Goal: Task Accomplishment & Management: Use online tool/utility

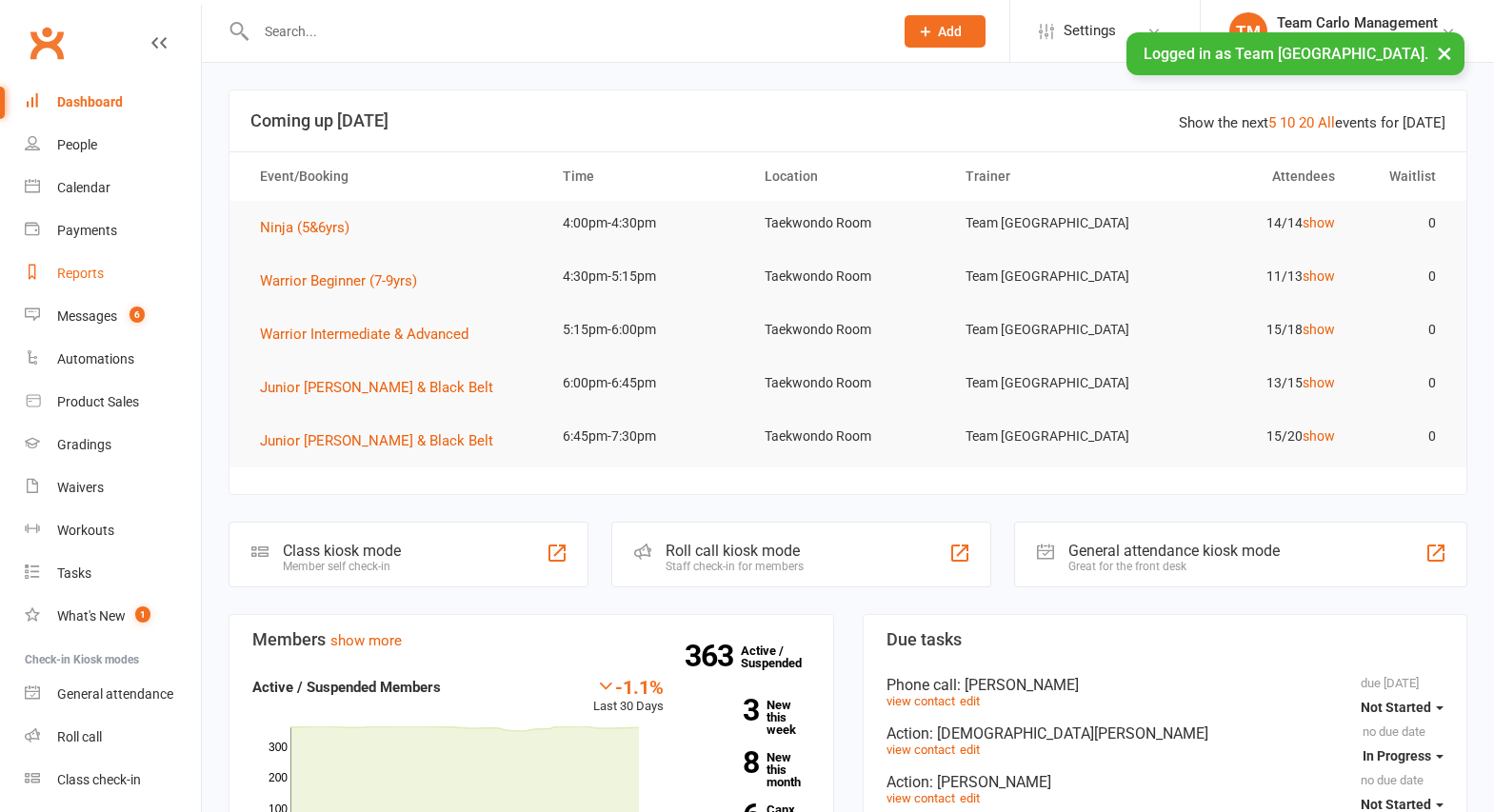
click at [80, 273] on div "Reports" at bounding box center [81, 273] width 47 height 15
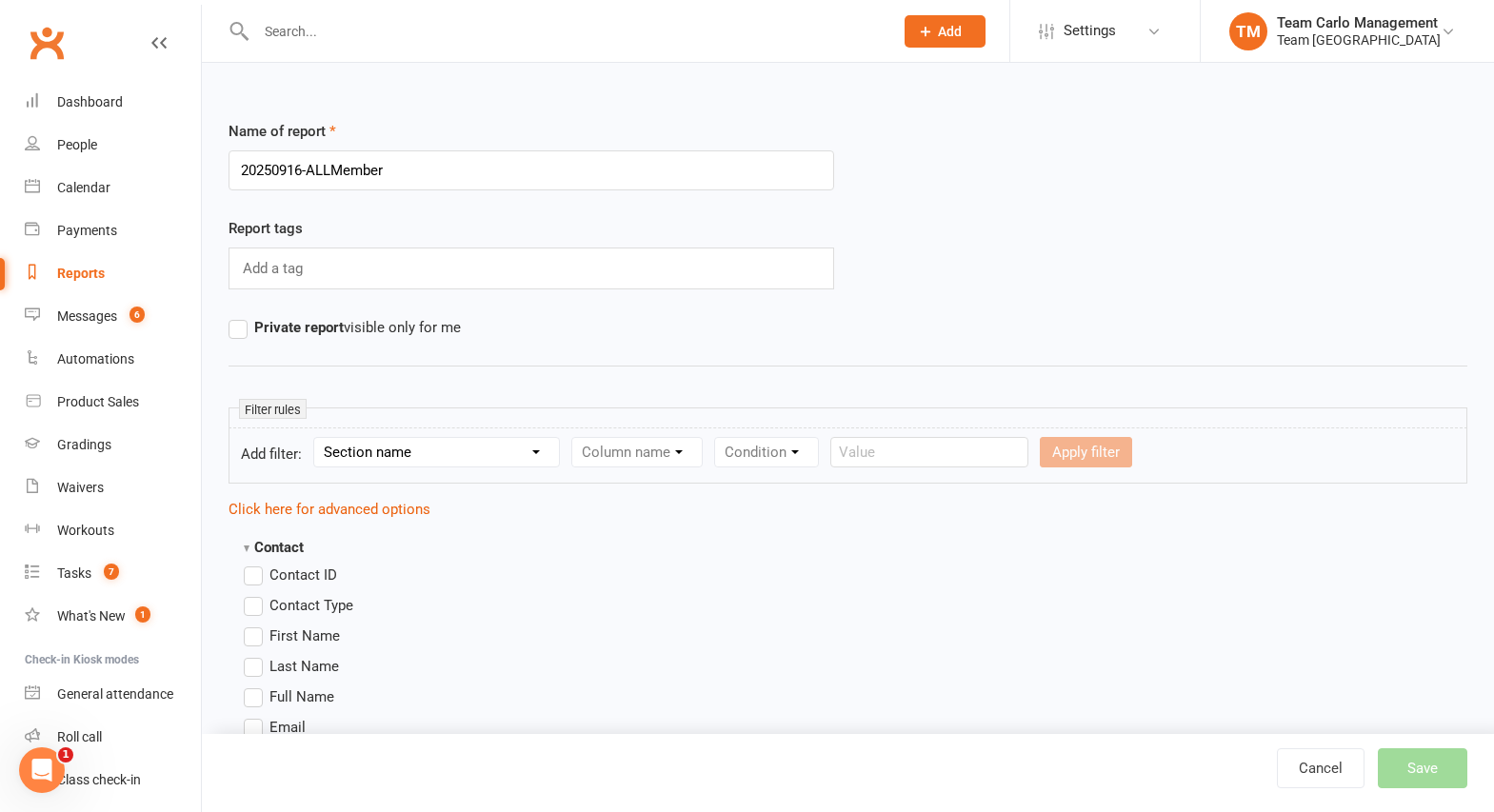
type input "20250916-ALLMembers"
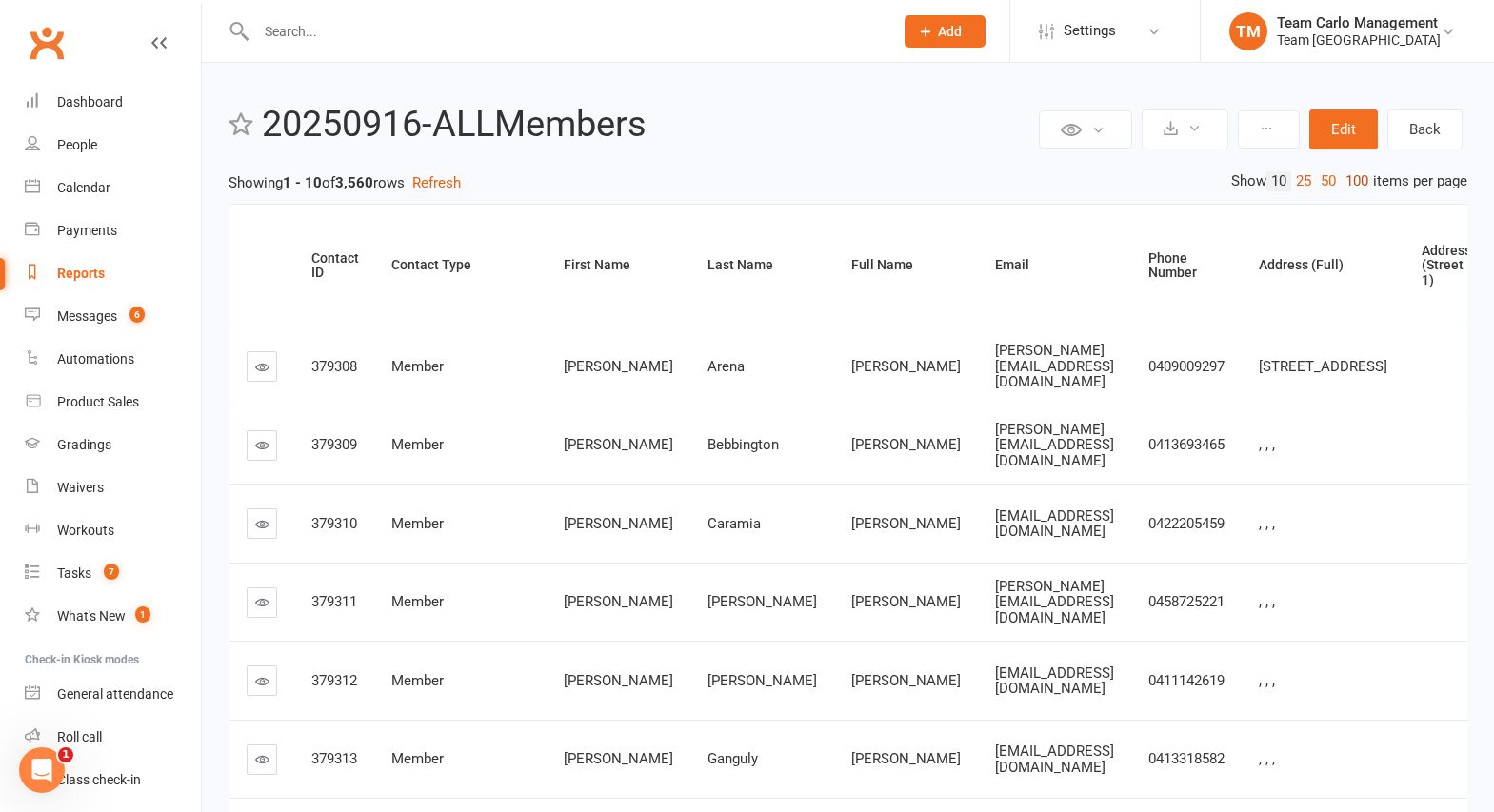
click at [1352, 181] on link "100" at bounding box center [1357, 181] width 33 height 20
